Goal: Task Accomplishment & Management: Manage account settings

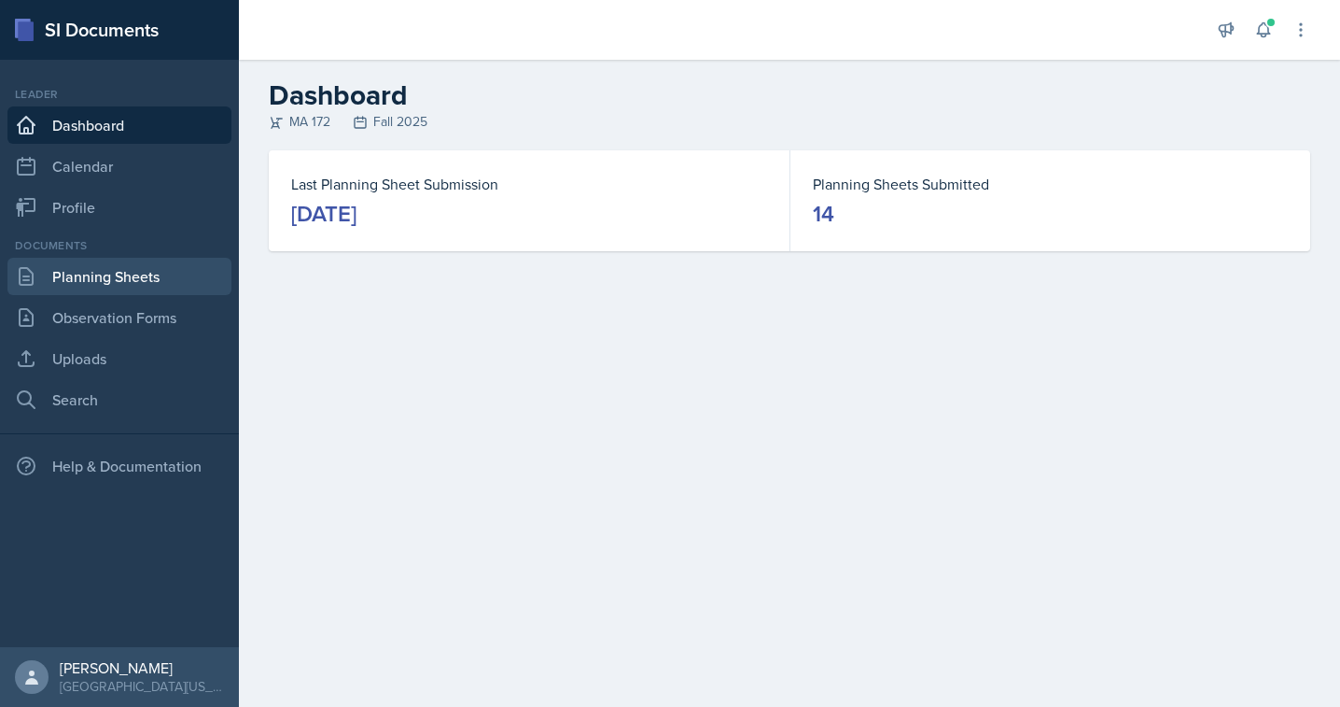
click at [133, 276] on link "Planning Sheets" at bounding box center [119, 276] width 224 height 37
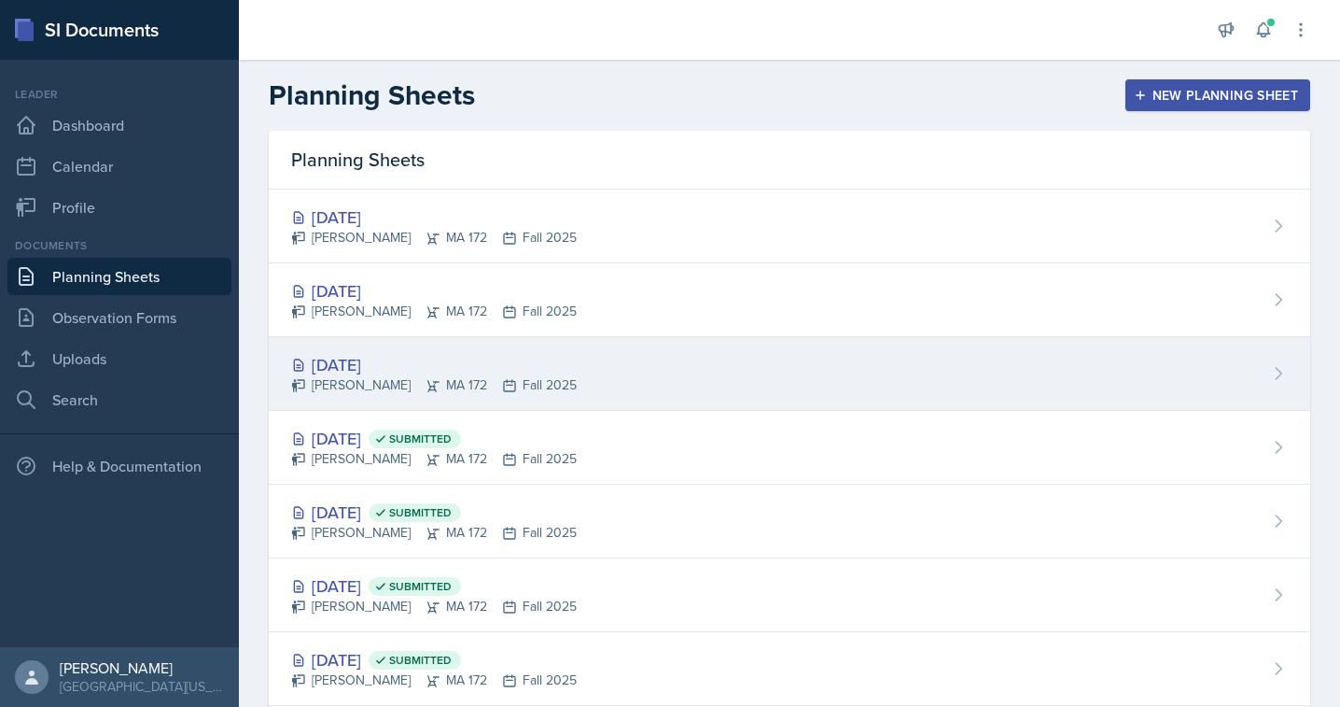
click at [371, 366] on div "[DATE]" at bounding box center [434, 364] width 286 height 25
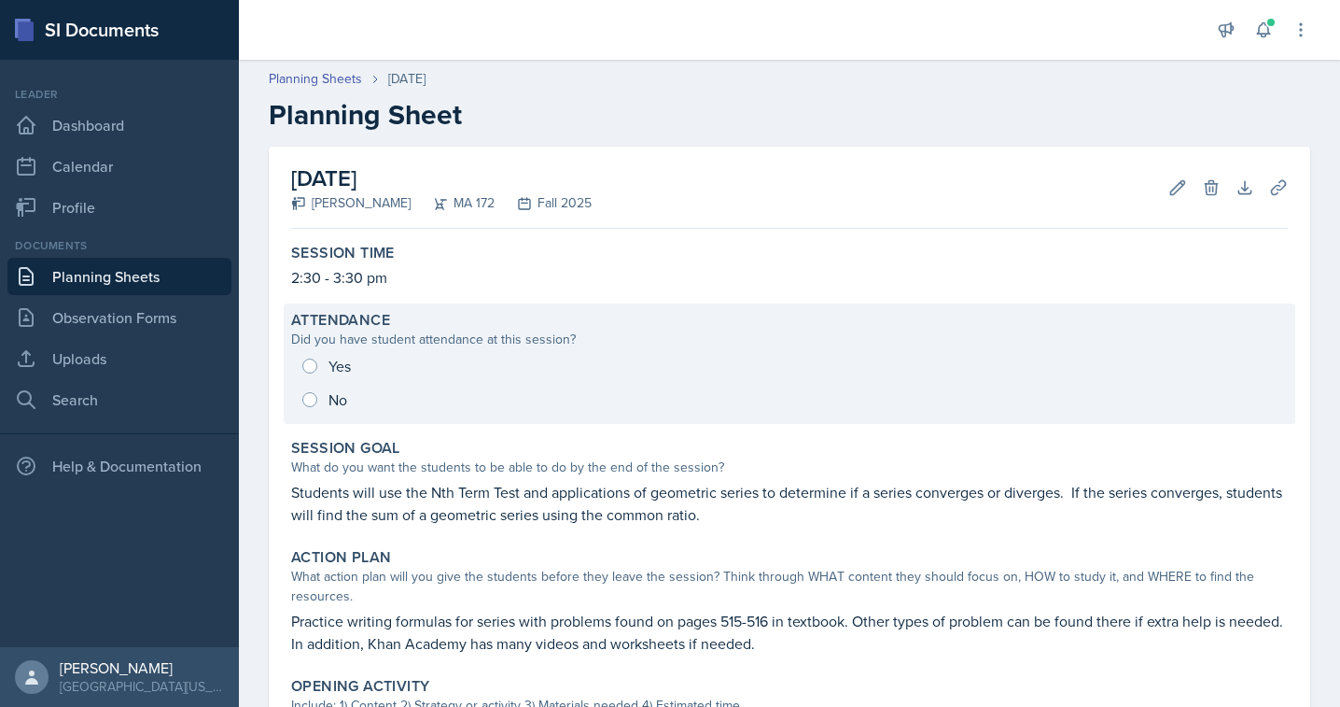
click at [303, 365] on div "Yes No" at bounding box center [789, 382] width 997 height 67
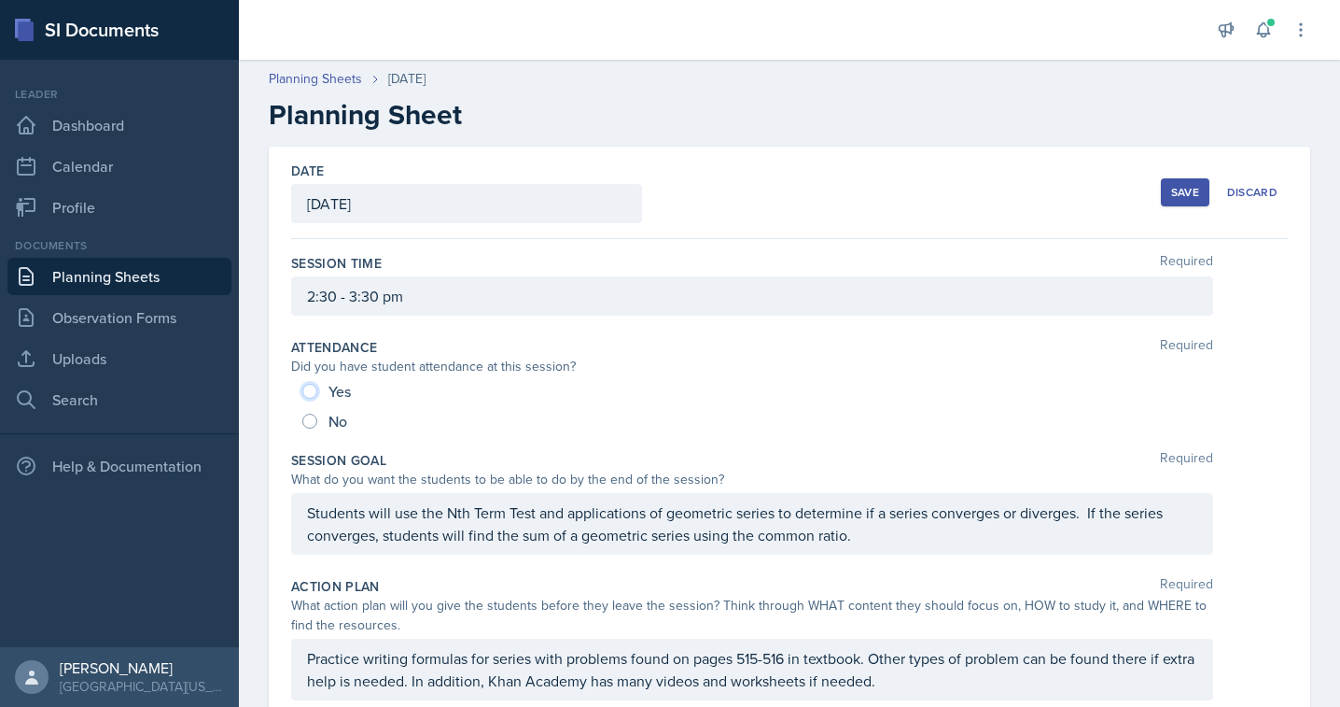
click at [306, 388] on input "Yes" at bounding box center [309, 391] width 15 height 15
radio input "true"
click at [1167, 193] on button "Save" at bounding box center [1185, 192] width 49 height 28
